Goal: Find specific page/section: Find specific page/section

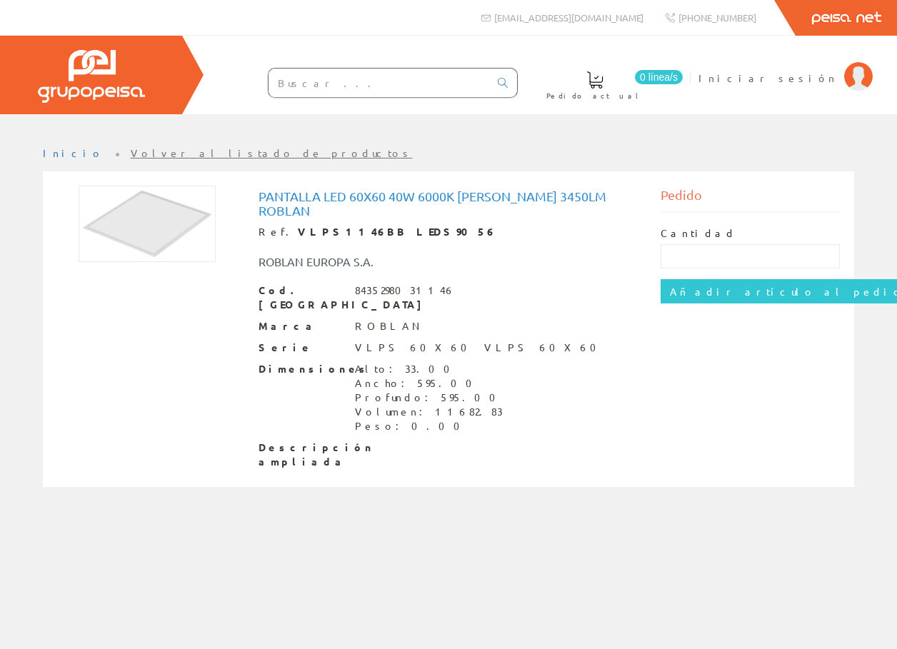
click at [369, 79] on input "text" at bounding box center [379, 83] width 221 height 29
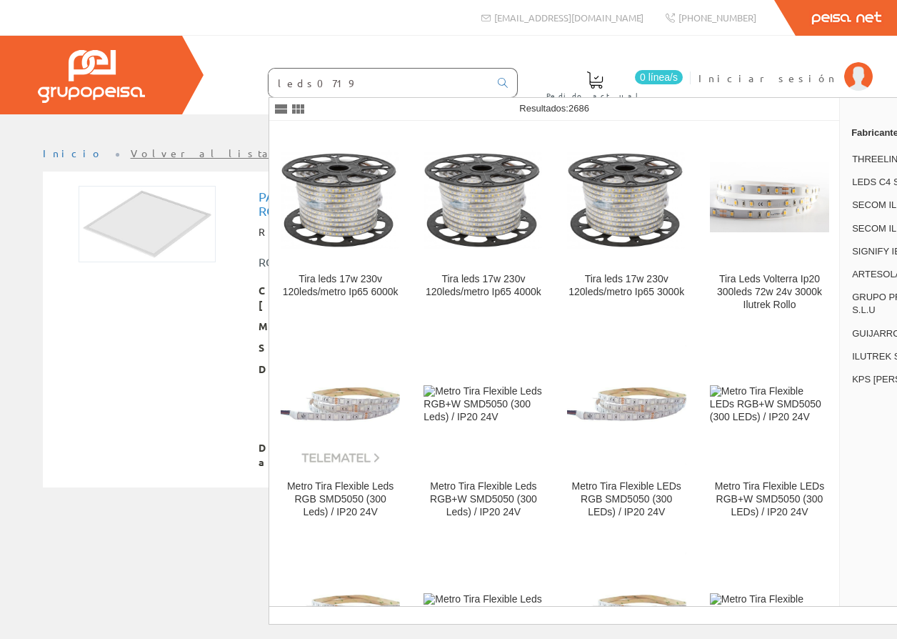
type input "leds0719"
